Goal: Transaction & Acquisition: Purchase product/service

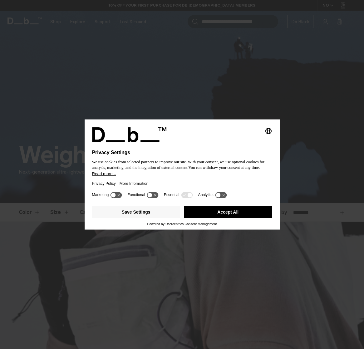
click at [226, 214] on button "Accept All" at bounding box center [228, 211] width 88 height 12
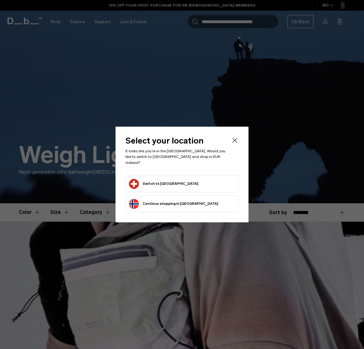
click at [172, 180] on button "Switch to Switzerland" at bounding box center [163, 184] width 69 height 10
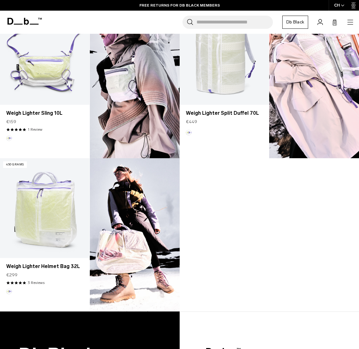
scroll to position [155, 0]
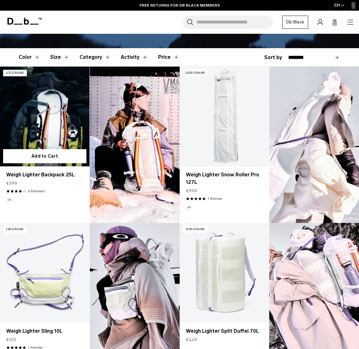
click at [34, 120] on link "Weigh Lighter Backpack 25L" at bounding box center [45, 117] width 90 height 100
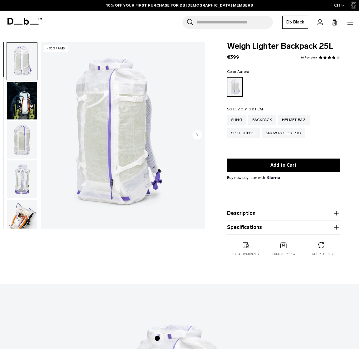
click at [197, 136] on circle "Next slide" at bounding box center [197, 134] width 9 height 9
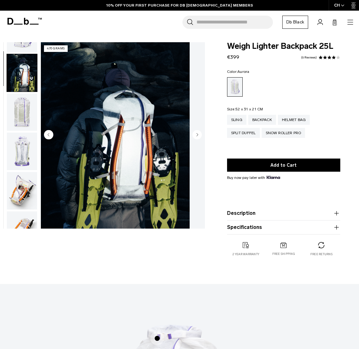
scroll to position [39, 0]
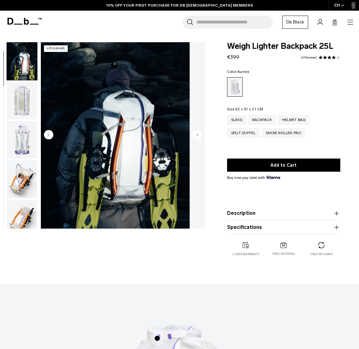
click at [200, 134] on circle "Next slide" at bounding box center [197, 134] width 9 height 9
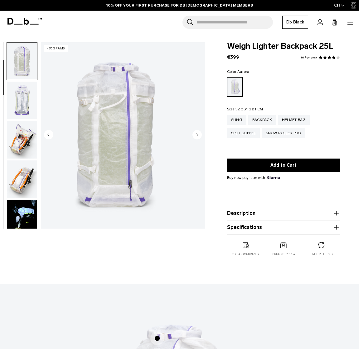
click at [200, 134] on circle "Next slide" at bounding box center [197, 134] width 9 height 9
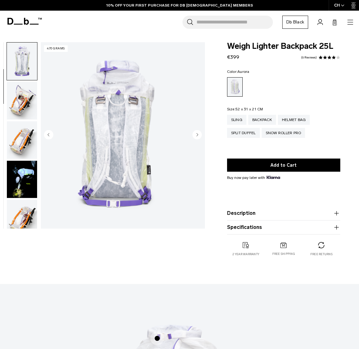
click at [200, 134] on circle "Next slide" at bounding box center [197, 134] width 9 height 9
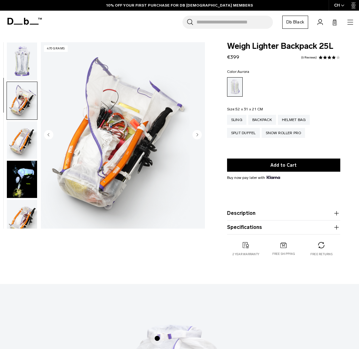
scroll to position [157, 0]
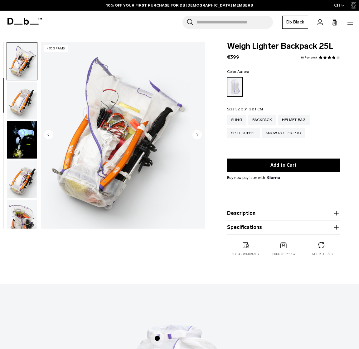
click at [200, 134] on circle "Next slide" at bounding box center [197, 134] width 9 height 9
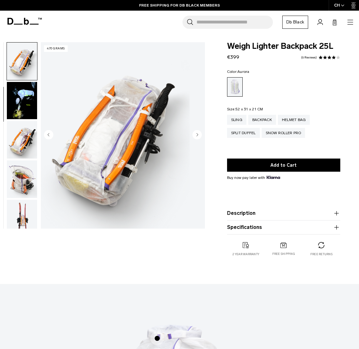
click at [200, 134] on circle "Next slide" at bounding box center [197, 134] width 9 height 9
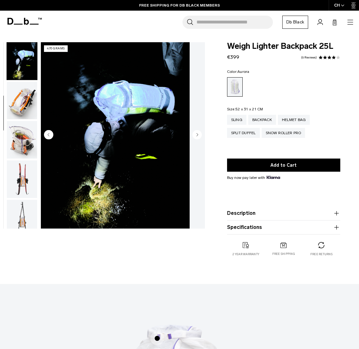
click at [200, 134] on circle "Next slide" at bounding box center [197, 134] width 9 height 9
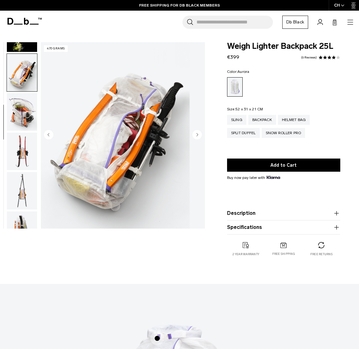
scroll to position [275, 0]
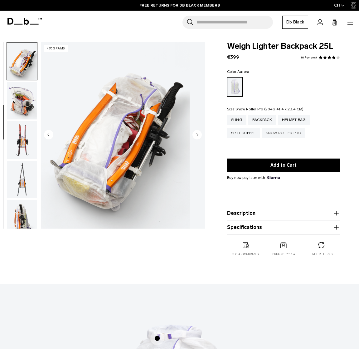
click at [284, 133] on div "Snow Roller Pro" at bounding box center [284, 133] width 44 height 10
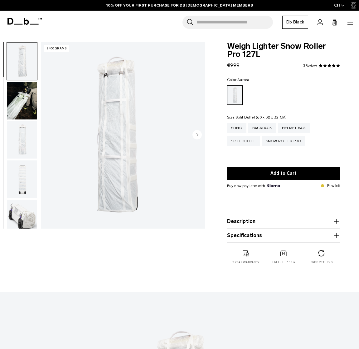
click at [251, 140] on div "Split Duffel" at bounding box center [243, 141] width 33 height 10
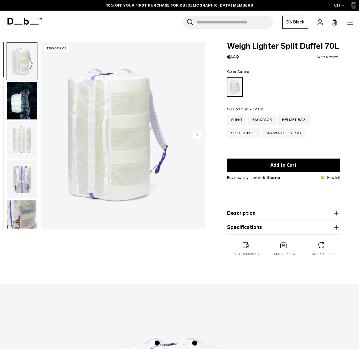
click at [198, 133] on circle "Next slide" at bounding box center [197, 134] width 9 height 9
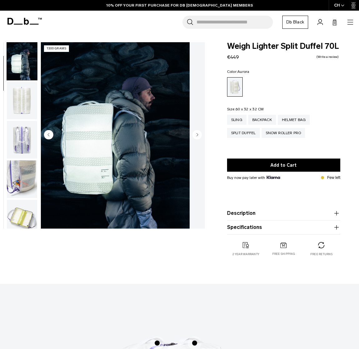
click at [198, 133] on circle "Next slide" at bounding box center [197, 134] width 9 height 9
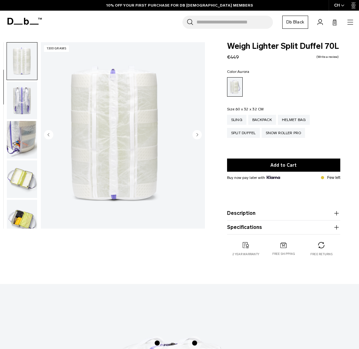
click at [198, 133] on circle "Next slide" at bounding box center [197, 134] width 9 height 9
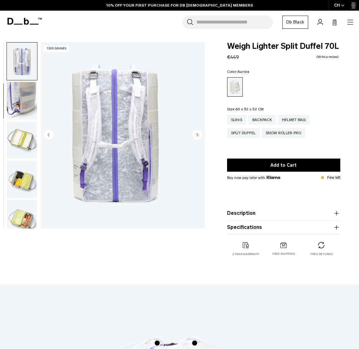
click at [198, 133] on circle "Next slide" at bounding box center [197, 134] width 9 height 9
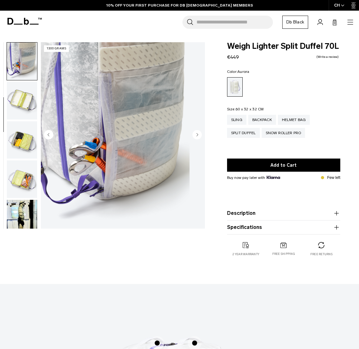
click at [198, 133] on circle "Next slide" at bounding box center [197, 134] width 9 height 9
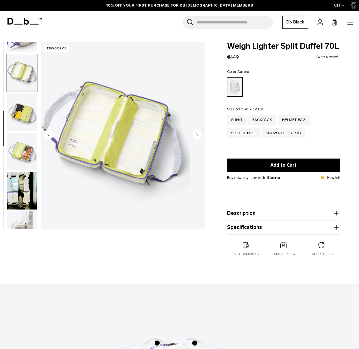
scroll to position [196, 0]
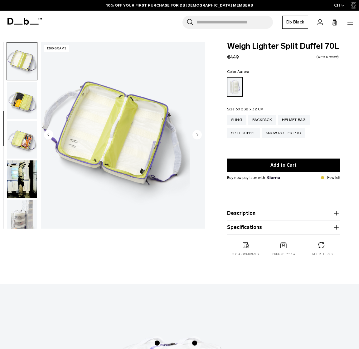
click at [198, 133] on circle "Next slide" at bounding box center [197, 134] width 9 height 9
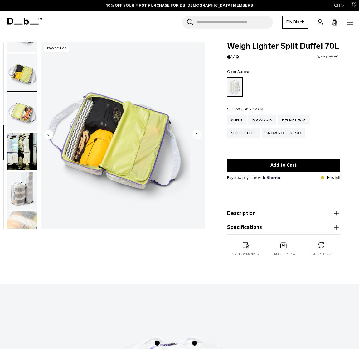
scroll to position [236, 0]
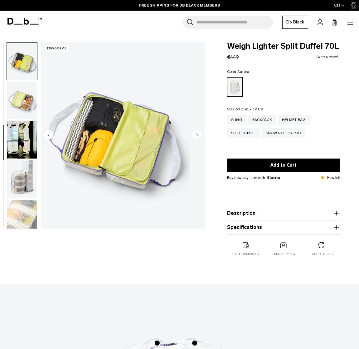
click at [198, 133] on circle "Next slide" at bounding box center [197, 134] width 9 height 9
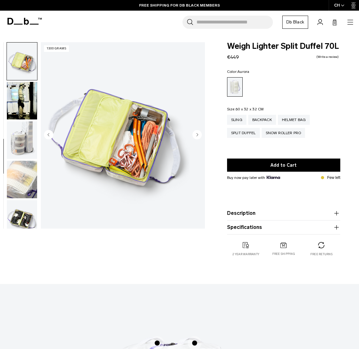
click at [198, 133] on circle "Next slide" at bounding box center [197, 134] width 9 height 9
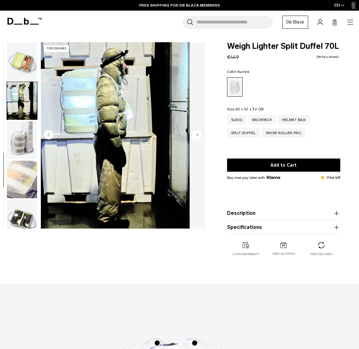
scroll to position [284, 0]
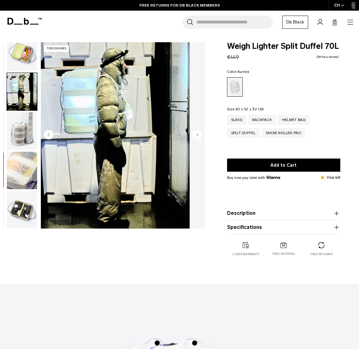
click at [198, 133] on circle "Next slide" at bounding box center [197, 134] width 9 height 9
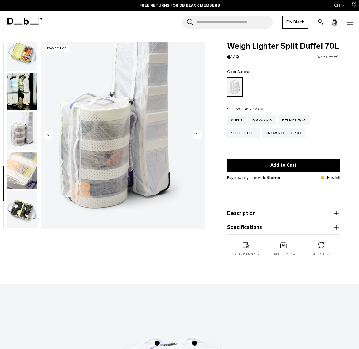
click at [198, 133] on circle "Next slide" at bounding box center [197, 134] width 9 height 9
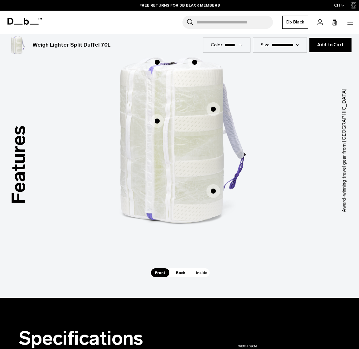
scroll to position [259, 0]
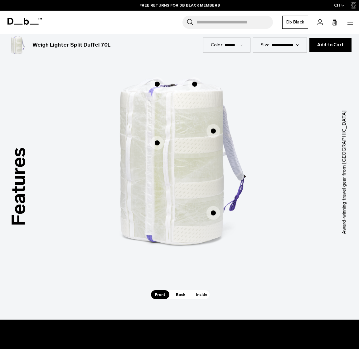
click at [213, 130] on span "1 / 3" at bounding box center [214, 131] width 14 height 14
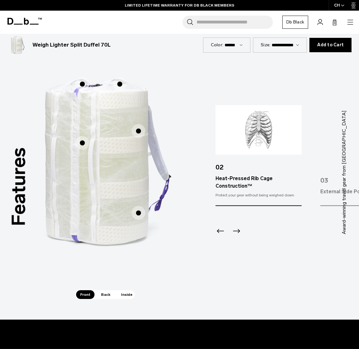
click at [120, 83] on span "1 / 3" at bounding box center [120, 84] width 14 height 14
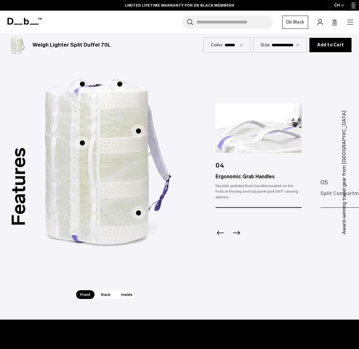
click at [83, 142] on span "1 / 3" at bounding box center [83, 143] width 14 height 14
